Goal: Information Seeking & Learning: Learn about a topic

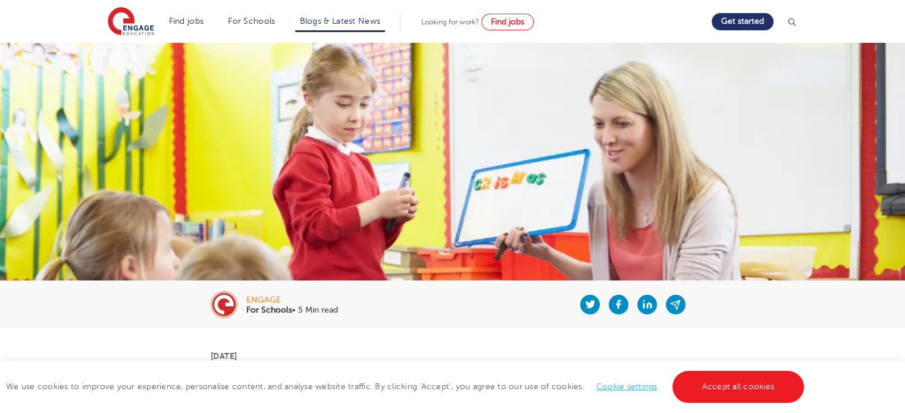
scroll to position [228, 0]
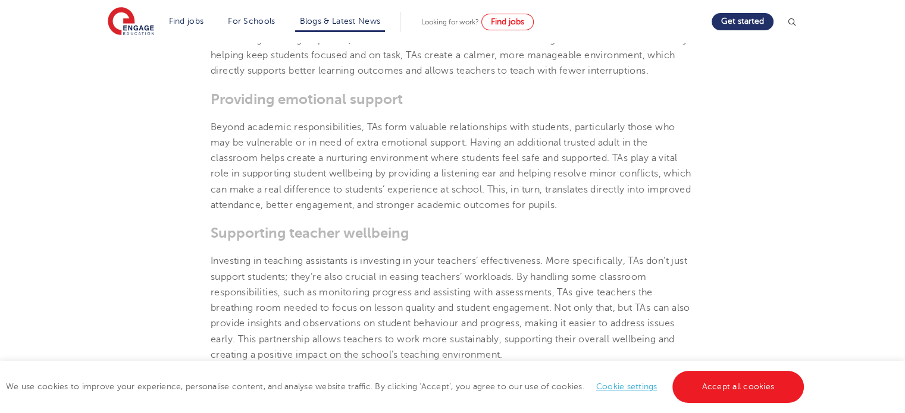
scroll to position [869, 0]
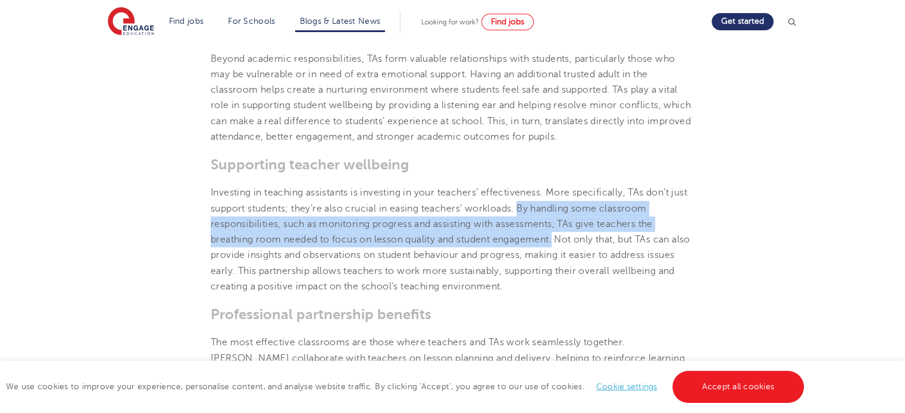
drag, startPoint x: 558, startPoint y: 271, endPoint x: 522, endPoint y: 236, distance: 50.1
click at [522, 236] on span "Investing in teaching assistants is investing in your teachers’ effectiveness. …" at bounding box center [450, 239] width 479 height 105
copy span "By handling some classroom responsibilities, such as monitoring progress and as…"
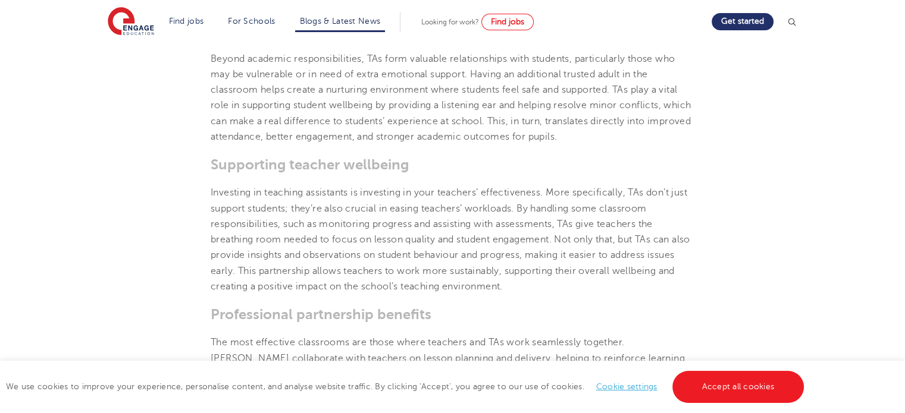
click at [487, 173] on h3 "Supporting teacher wellbeing" at bounding box center [452, 164] width 483 height 17
